Goal: Transaction & Acquisition: Book appointment/travel/reservation

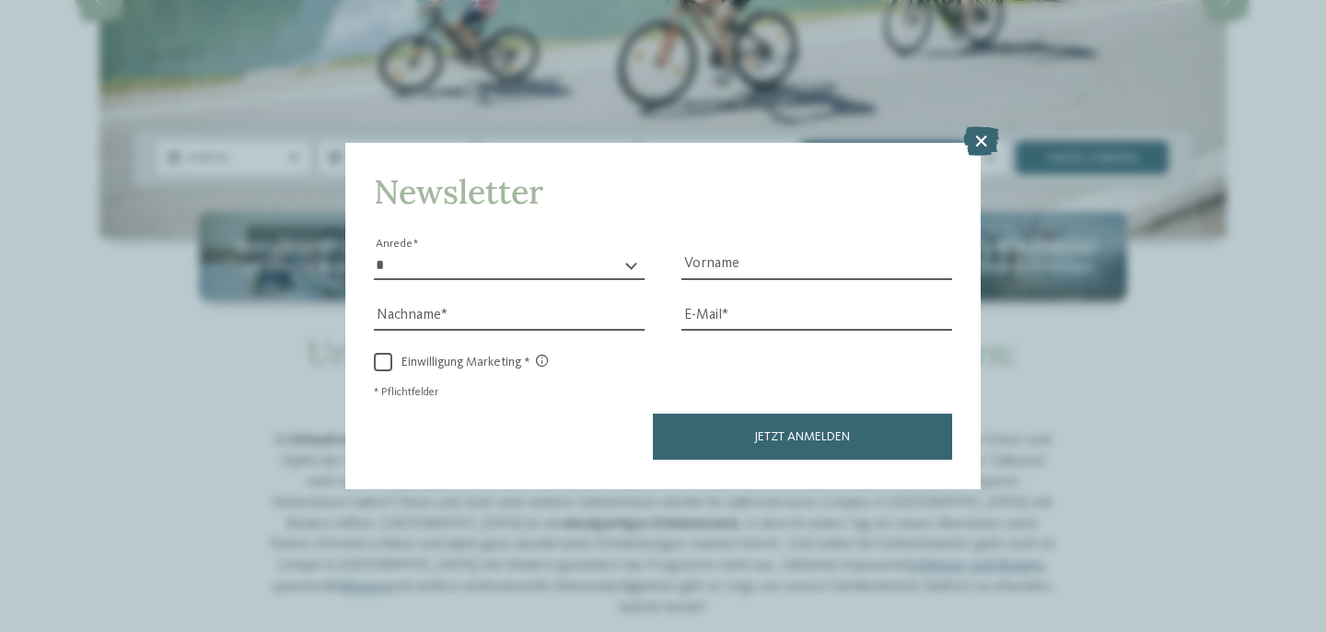
scroll to position [316, 0]
click at [980, 144] on icon at bounding box center [981, 141] width 36 height 29
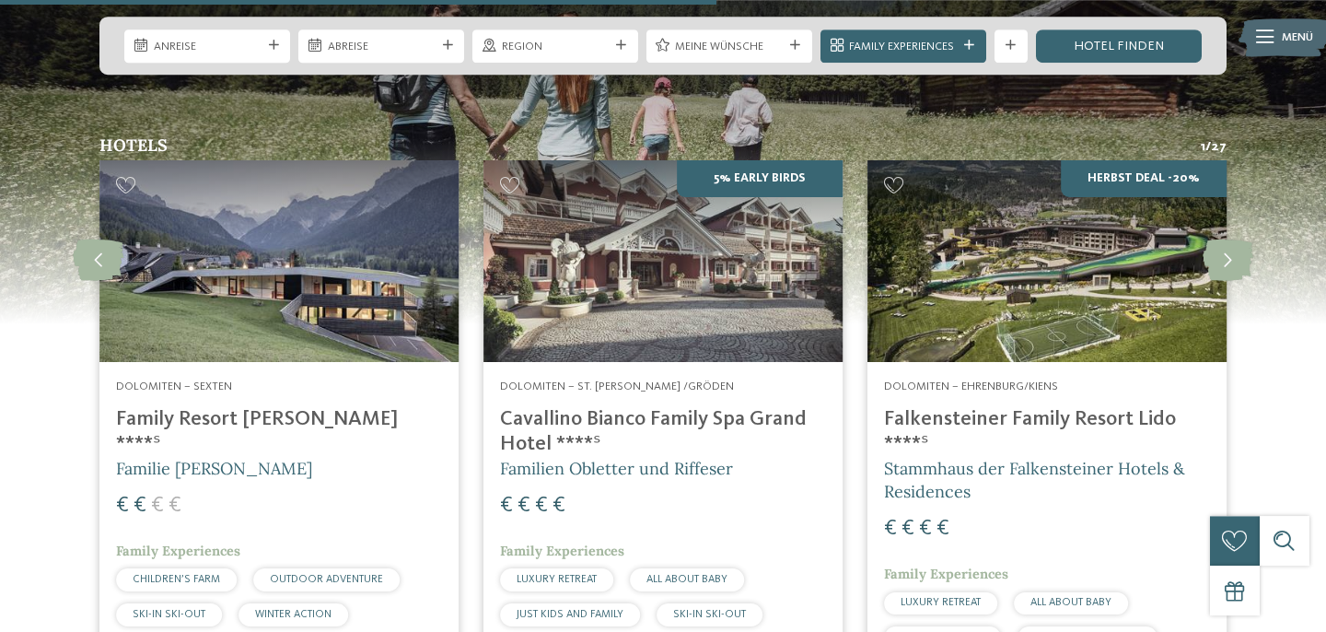
scroll to position [2380, 0]
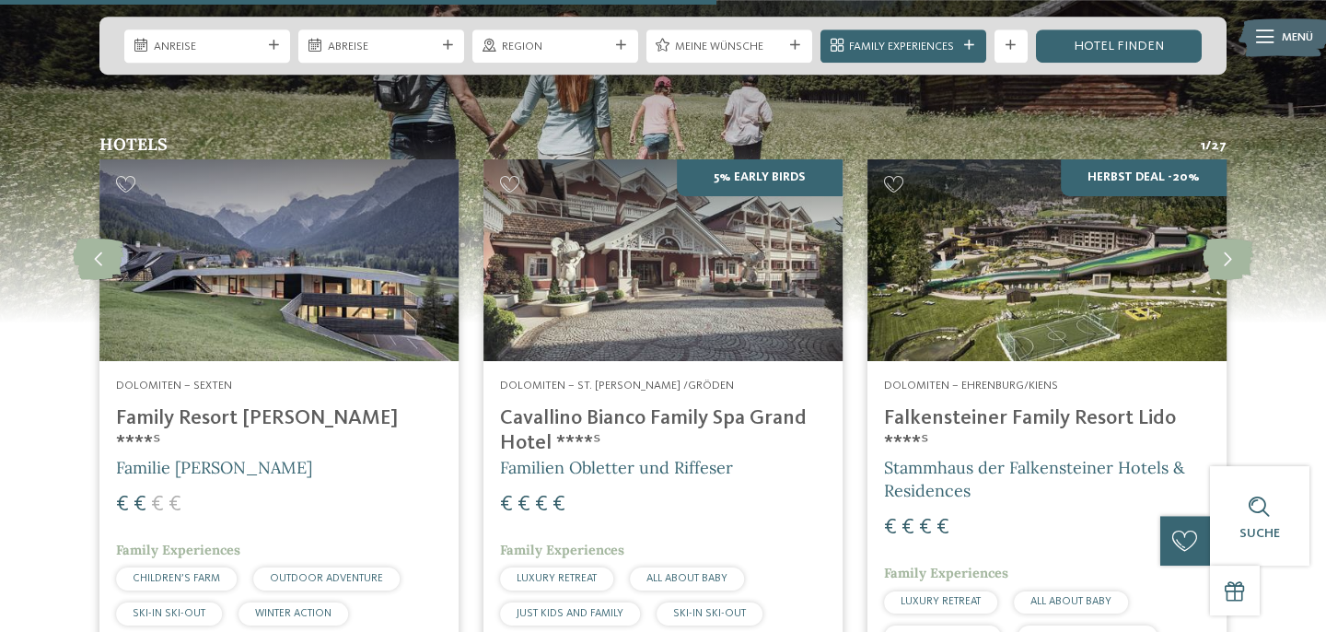
click at [246, 406] on h4 "Family Resort [PERSON_NAME] ****ˢ" at bounding box center [279, 431] width 326 height 50
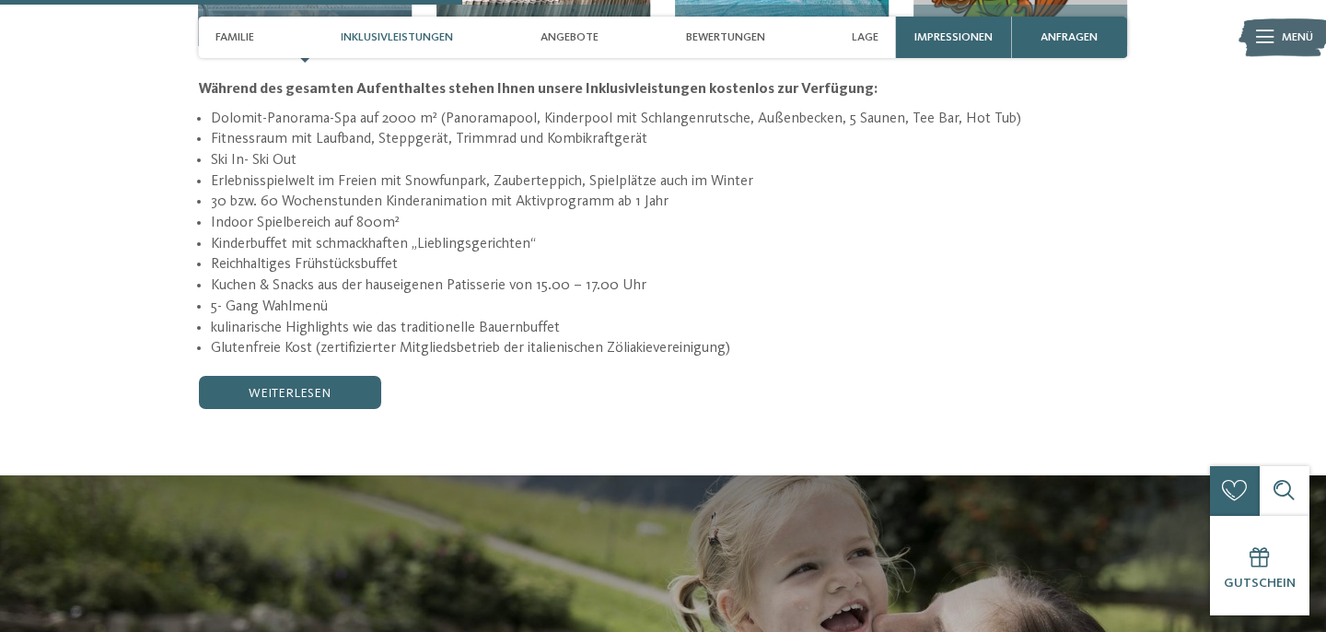
scroll to position [1840, 0]
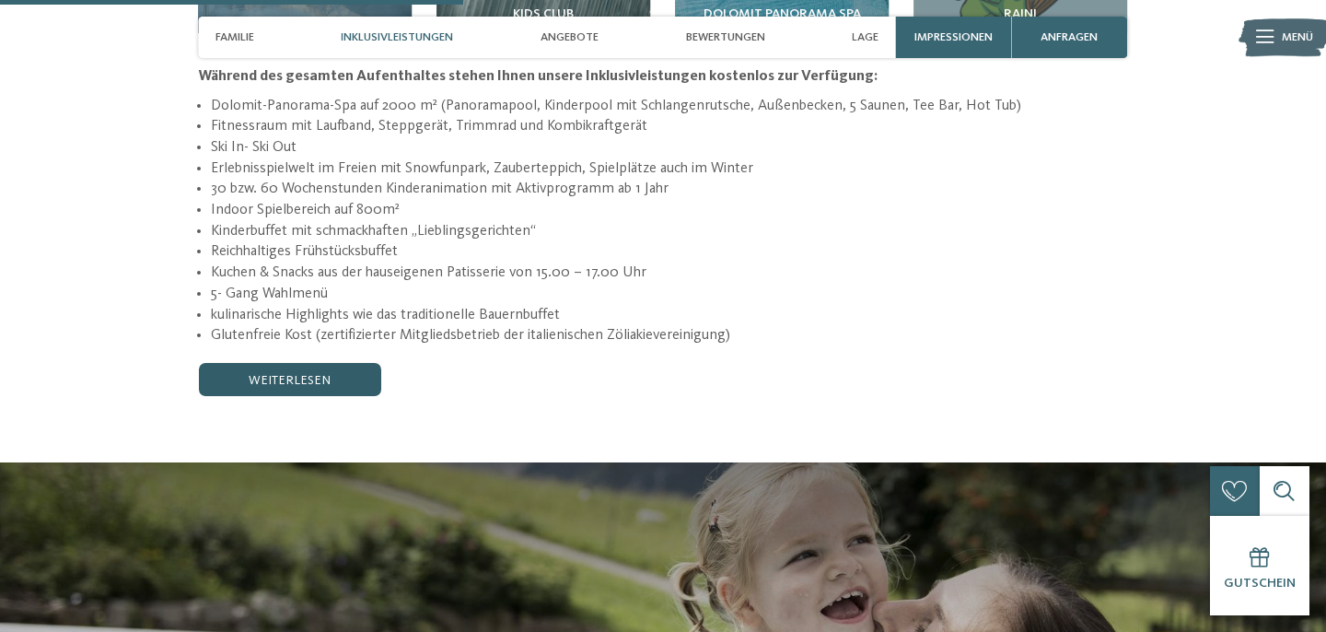
click at [289, 363] on link "weiterlesen" at bounding box center [290, 379] width 182 height 33
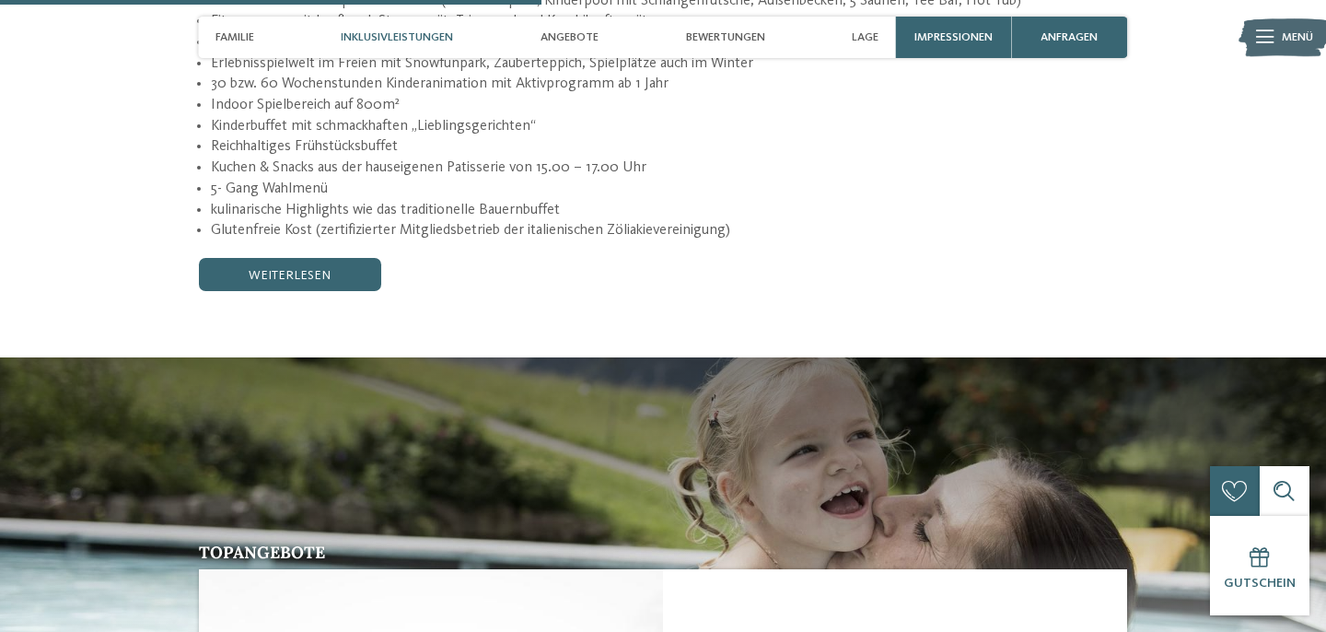
scroll to position [1643, 0]
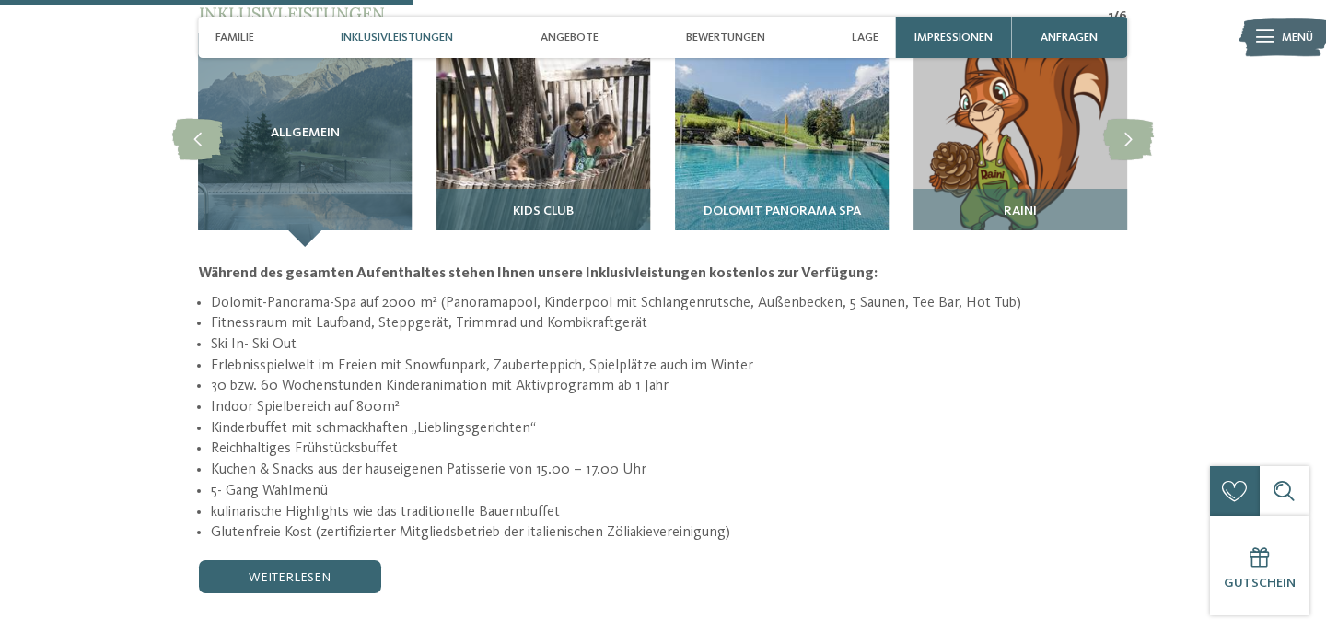
click at [520, 189] on div "Kids Club" at bounding box center [543, 218] width 214 height 58
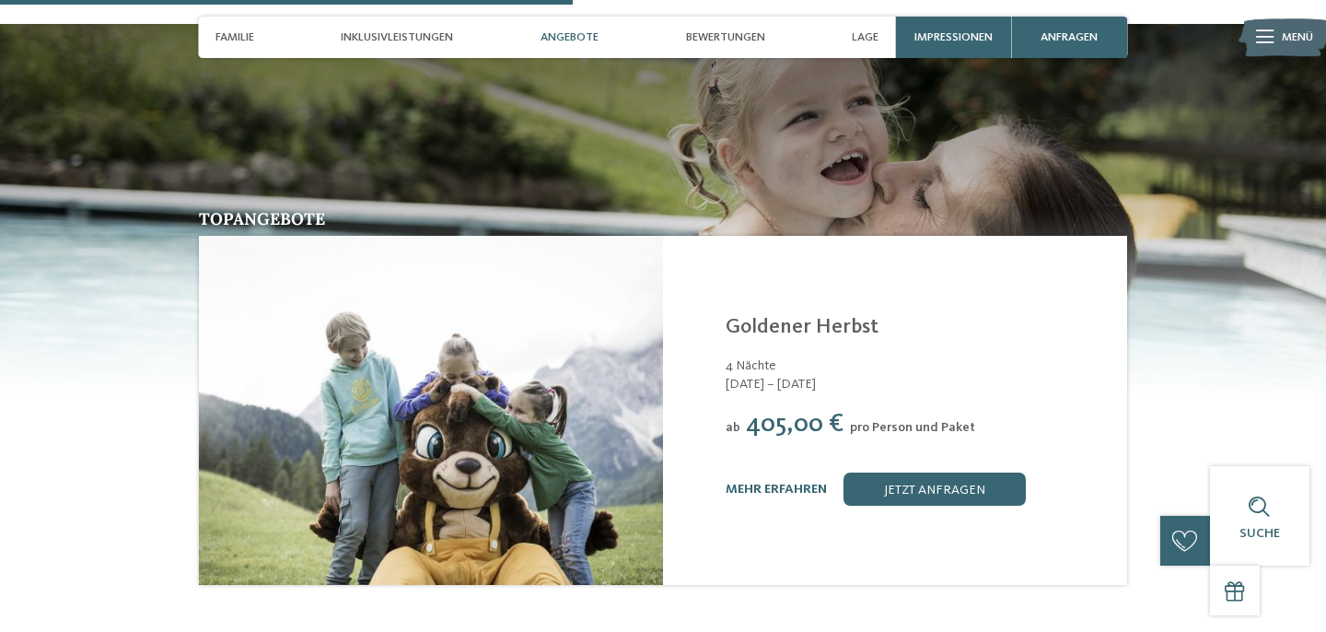
scroll to position [2313, 0]
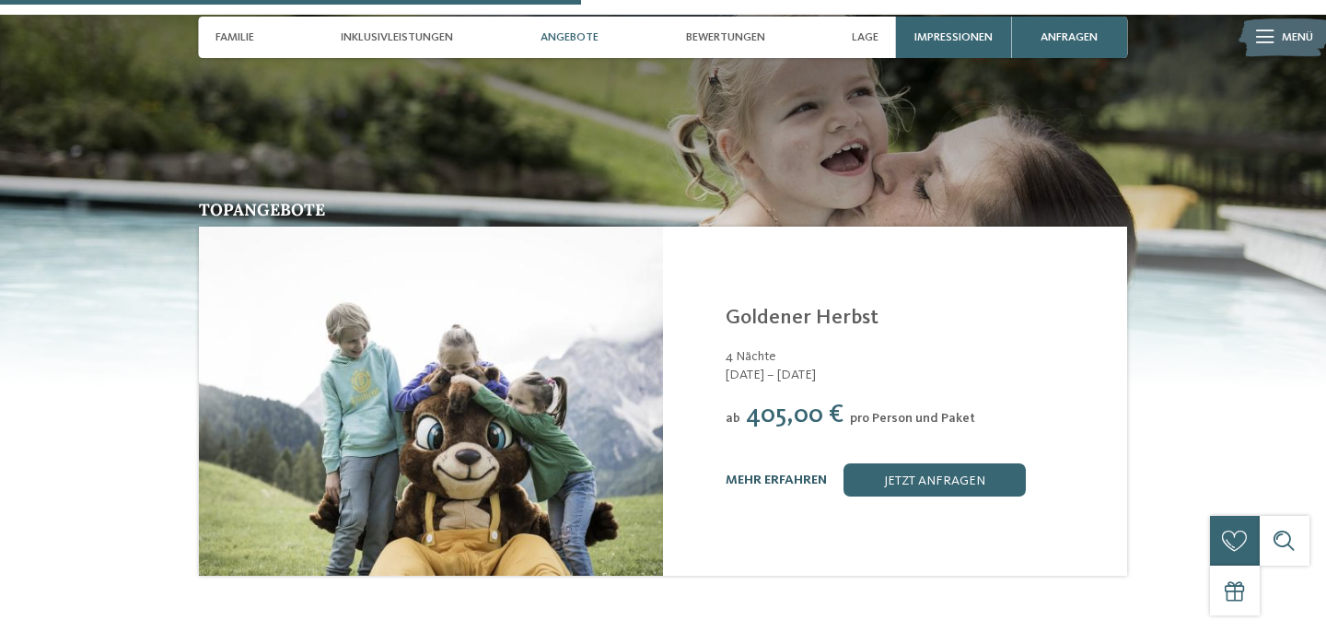
click at [813, 473] on link "mehr erfahren" at bounding box center [775, 479] width 101 height 13
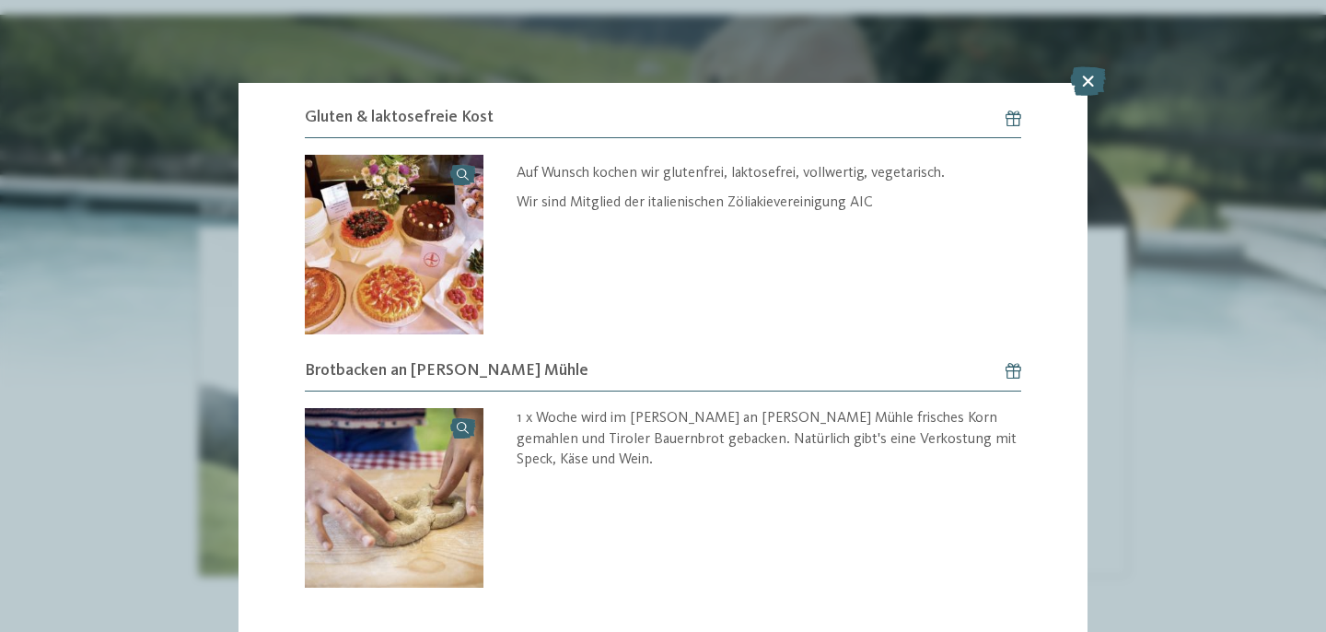
scroll to position [1956, 0]
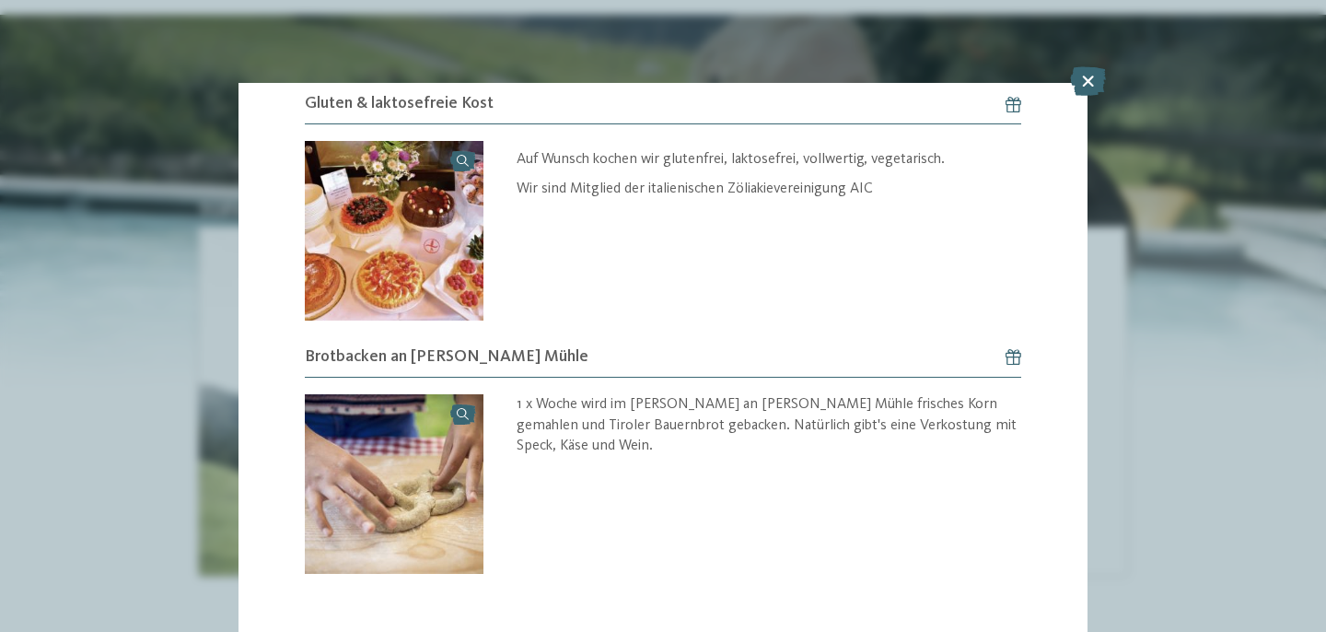
click at [1085, 87] on icon at bounding box center [1088, 80] width 36 height 29
